Goal: Use online tool/utility: Utilize a website feature to perform a specific function

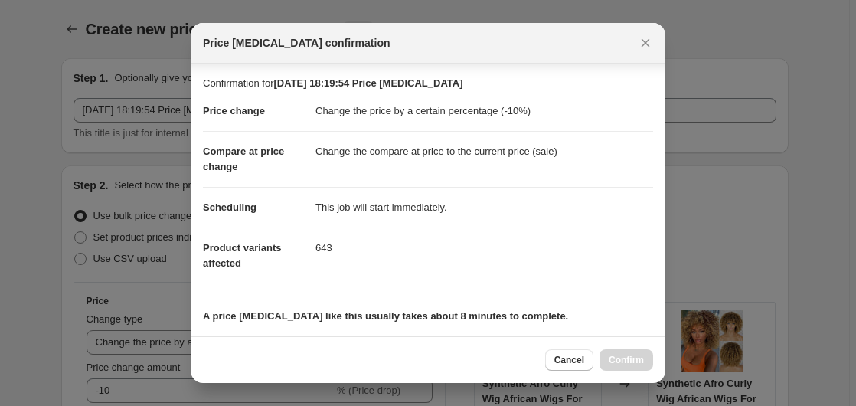
select select "percentage"
select select "not_equal"
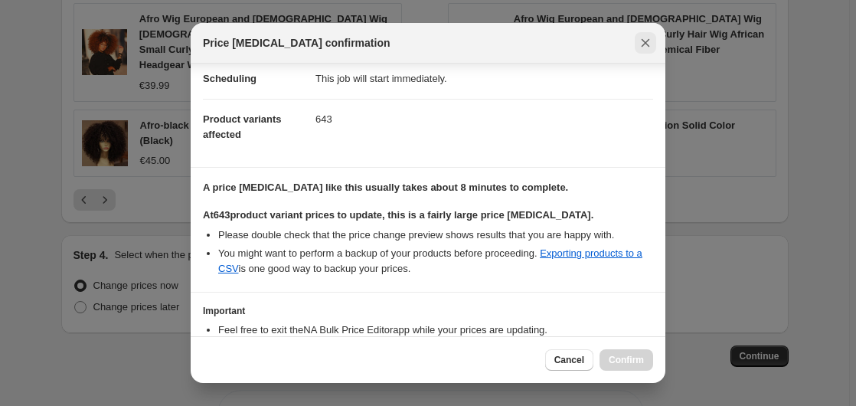
click at [643, 41] on icon "Close" at bounding box center [646, 43] width 8 height 8
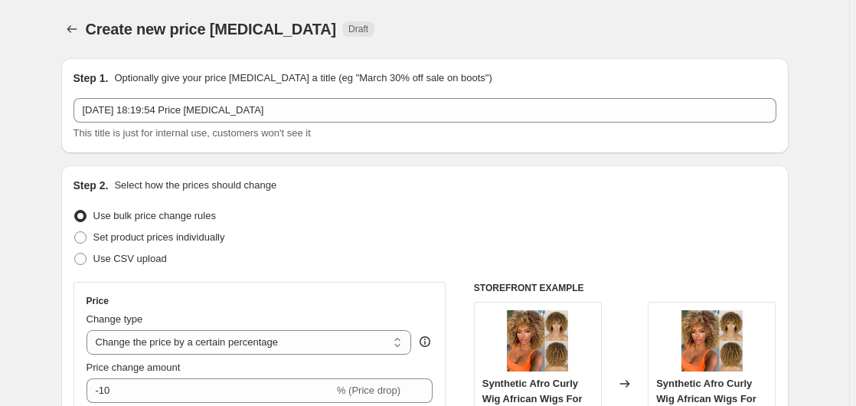
scroll to position [0, 0]
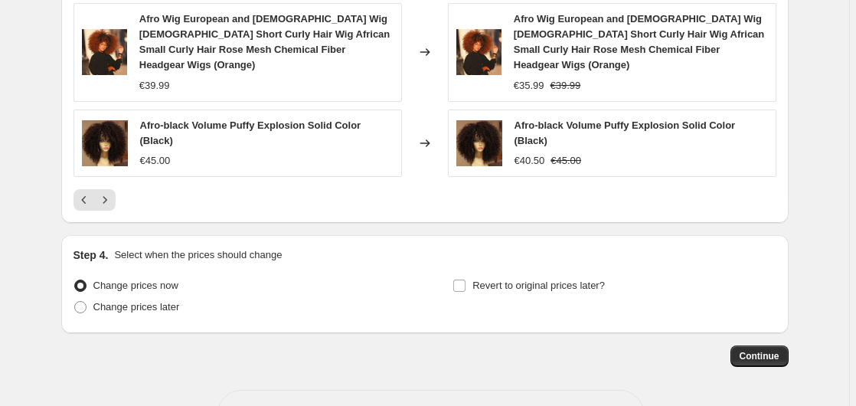
click at [648, 44] on div "Afro Wig European and American Wig Female Short Curly Hair Wig African Small Cu…" at bounding box center [641, 41] width 254 height 61
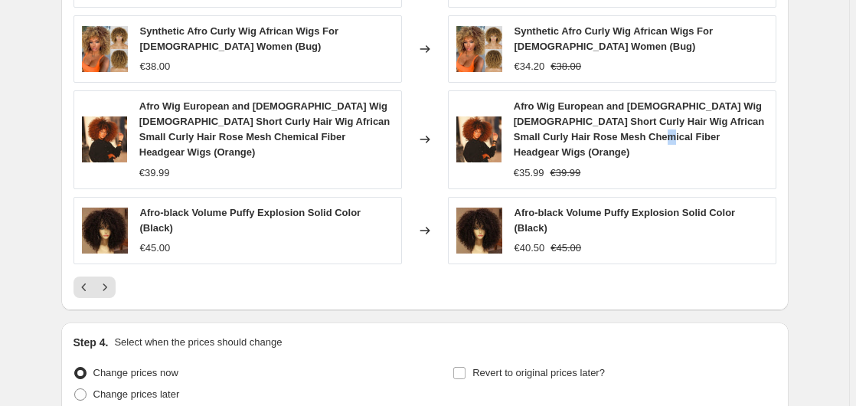
scroll to position [1220, 0]
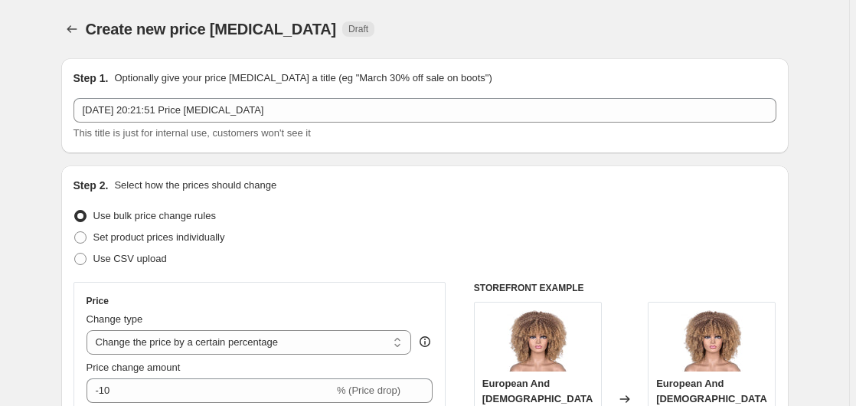
select select "percentage"
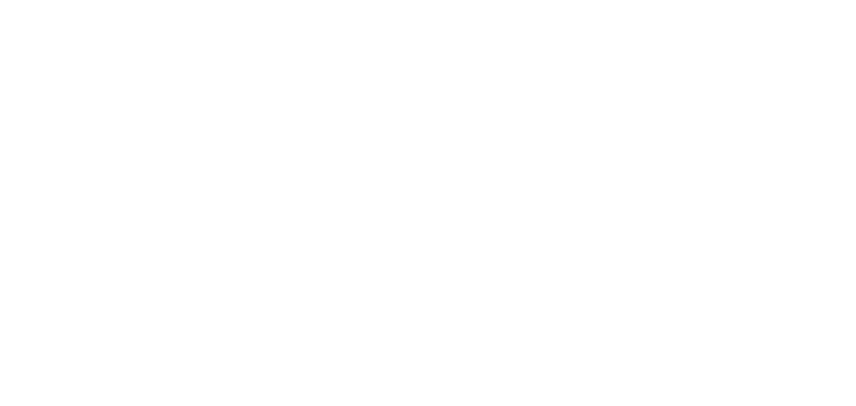
select select "percentage"
